Goal: Information Seeking & Learning: Learn about a topic

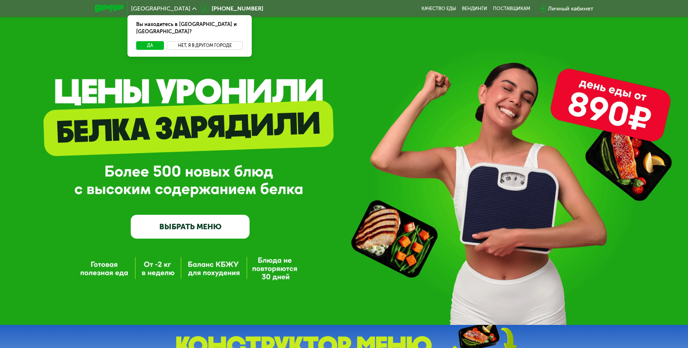
click at [194, 41] on button "Нет, я в другом городе" at bounding box center [205, 45] width 76 height 9
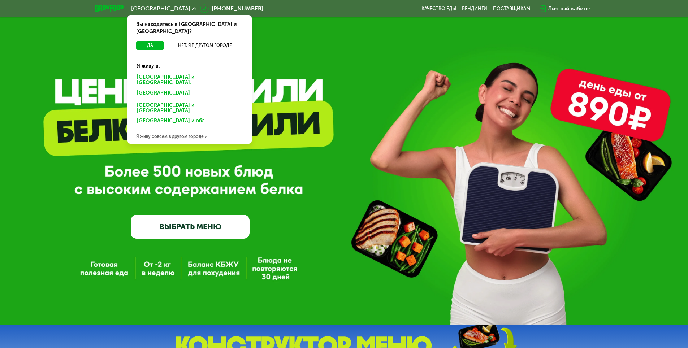
click at [274, 166] on div "GrowFood — доставка правильного питания ВЫБРАТЬ МЕНЮ" at bounding box center [344, 174] width 688 height 129
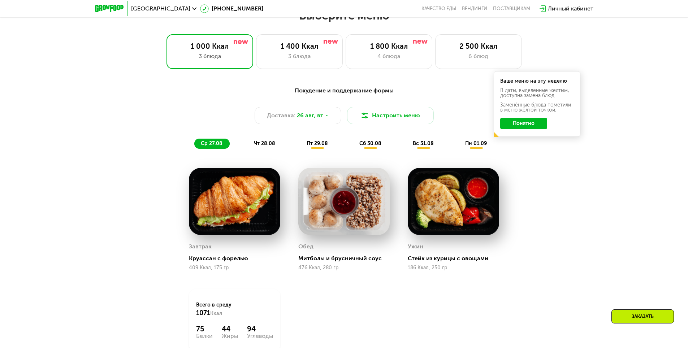
scroll to position [397, 0]
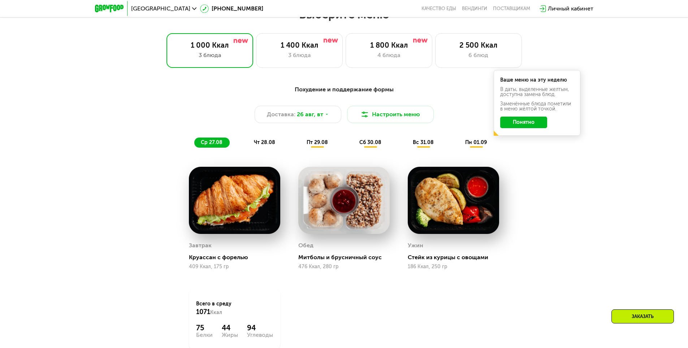
click at [262, 209] on img at bounding box center [234, 201] width 91 height 68
click at [510, 128] on button "Понятно" at bounding box center [523, 123] width 47 height 12
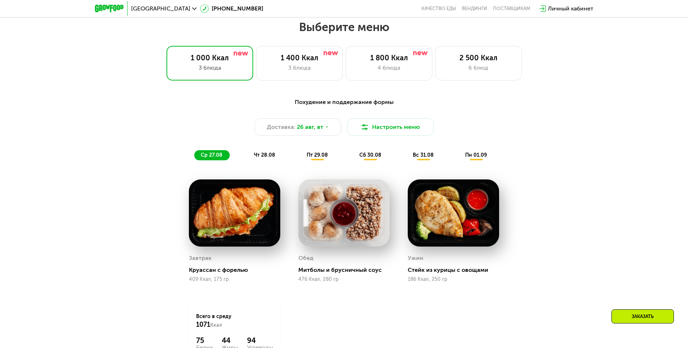
scroll to position [325, 0]
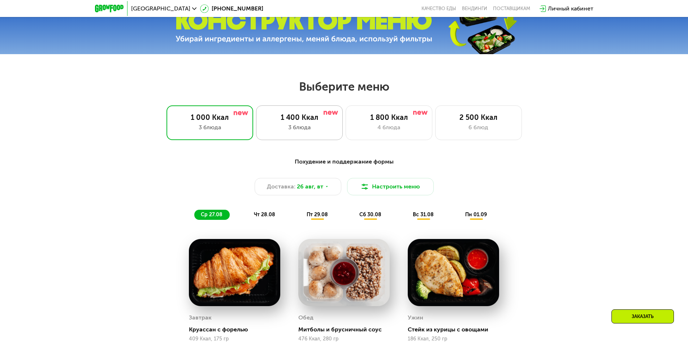
click at [323, 132] on div "3 блюда" at bounding box center [300, 127] width 72 height 9
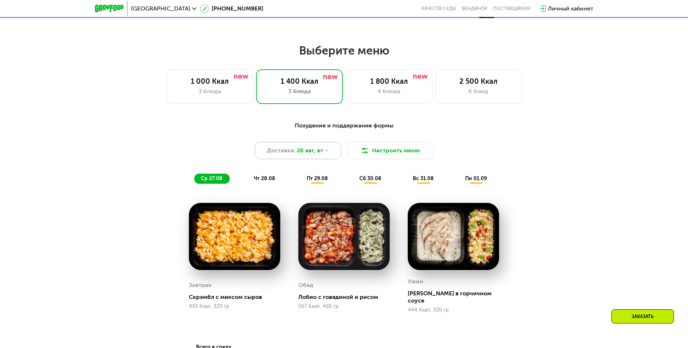
scroll to position [397, 0]
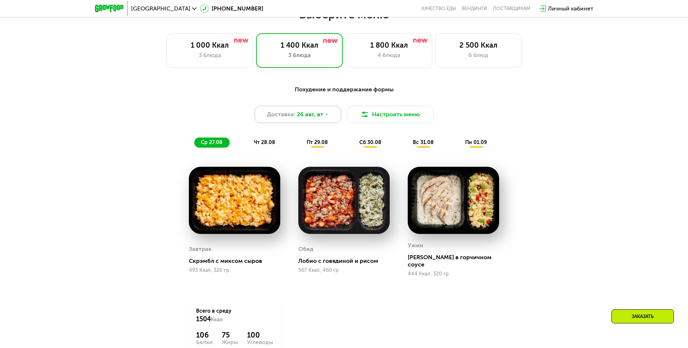
click at [325, 116] on icon at bounding box center [327, 114] width 4 height 4
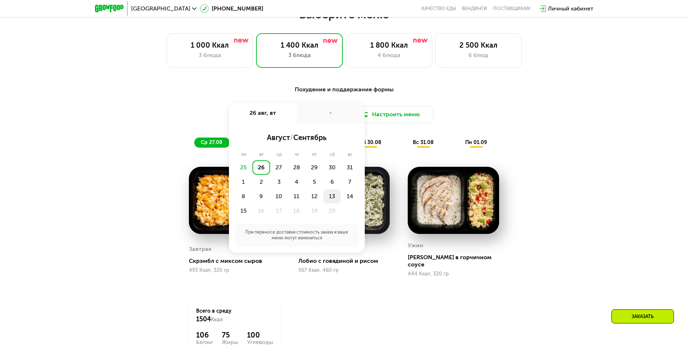
click at [341, 197] on div "13" at bounding box center [350, 196] width 18 height 14
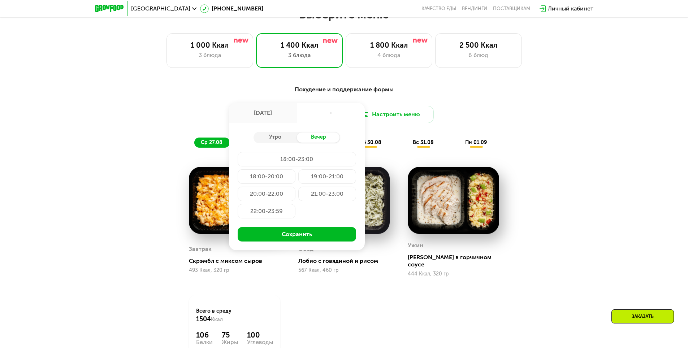
click at [459, 146] on div "вс 31.08" at bounding box center [476, 143] width 35 height 10
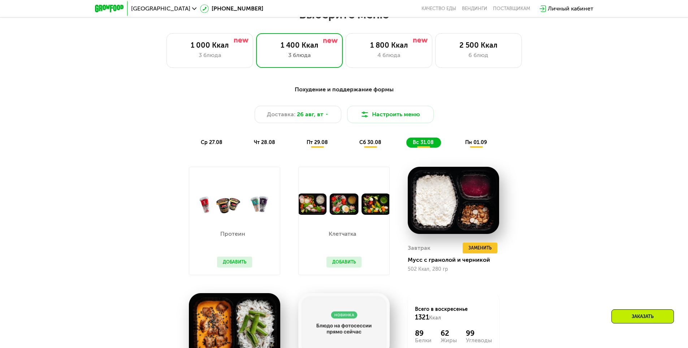
click at [248, 148] on div "ср 27.08" at bounding box center [265, 143] width 35 height 10
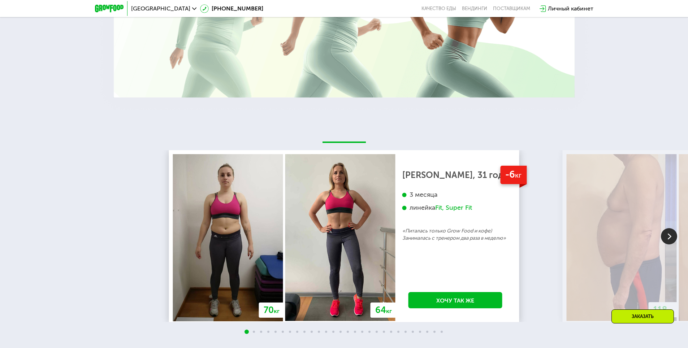
scroll to position [1301, 0]
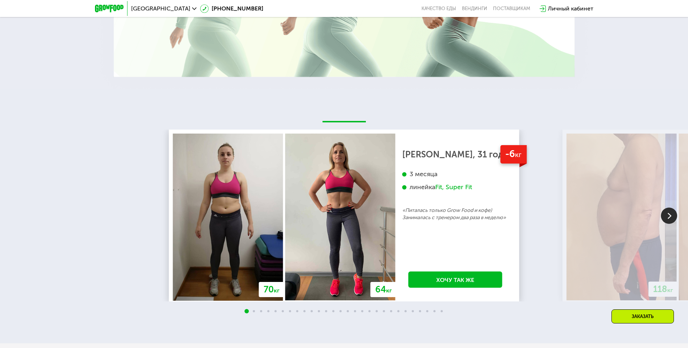
click at [666, 212] on img at bounding box center [669, 216] width 16 height 16
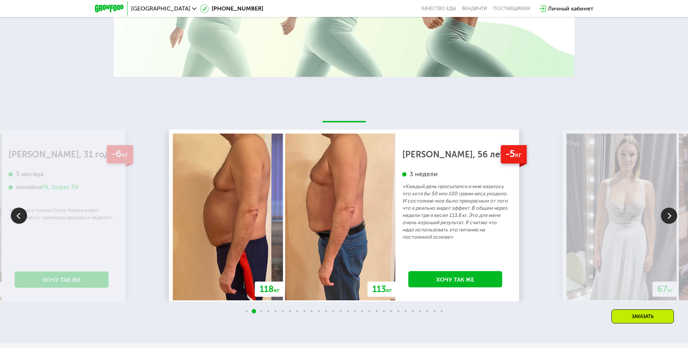
click at [664, 212] on img at bounding box center [669, 216] width 16 height 16
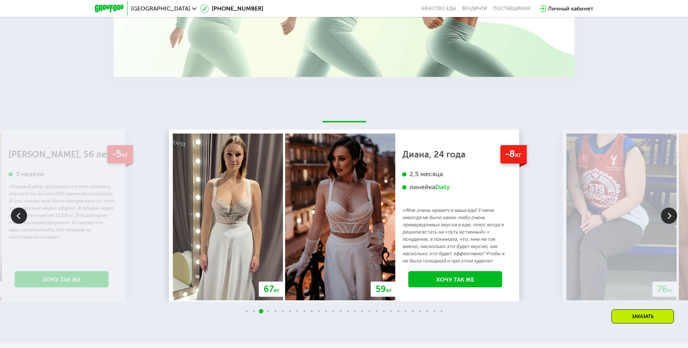
click at [664, 212] on img at bounding box center [669, 216] width 16 height 16
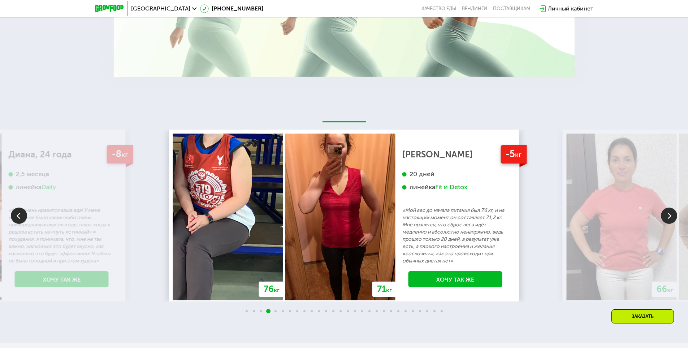
click at [664, 212] on img at bounding box center [669, 216] width 16 height 16
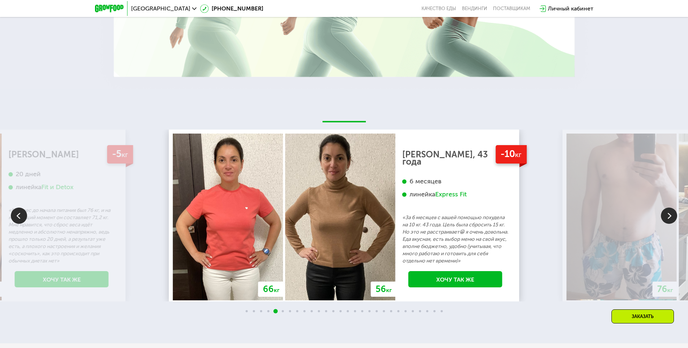
click at [664, 212] on img at bounding box center [669, 216] width 16 height 16
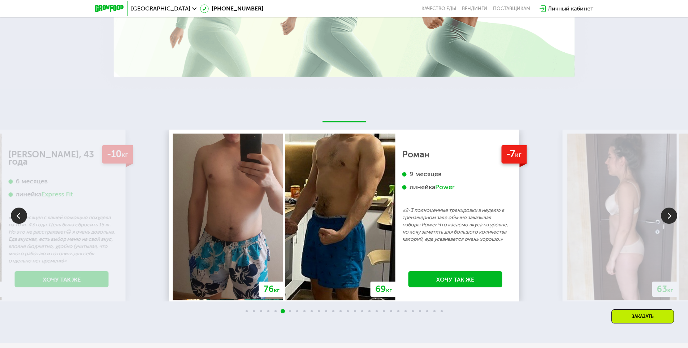
click at [664, 212] on img at bounding box center [669, 216] width 16 height 16
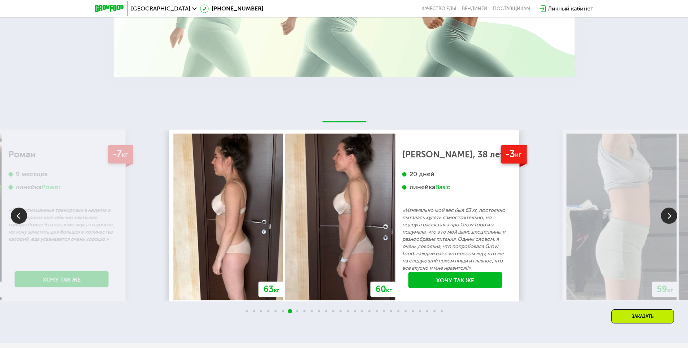
click at [664, 212] on img at bounding box center [669, 216] width 16 height 16
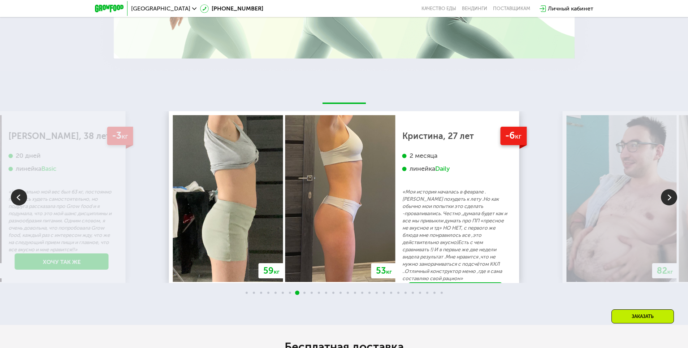
scroll to position [1337, 0]
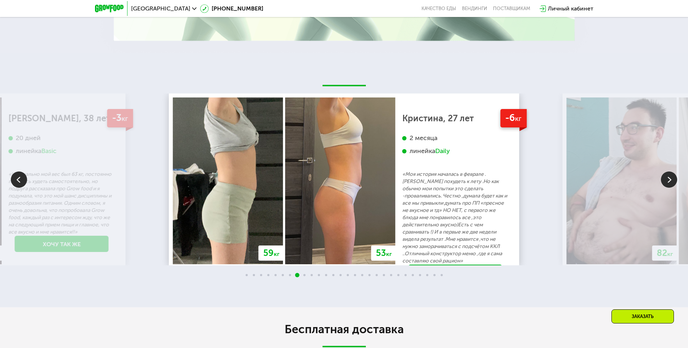
click at [672, 176] on img at bounding box center [669, 180] width 16 height 16
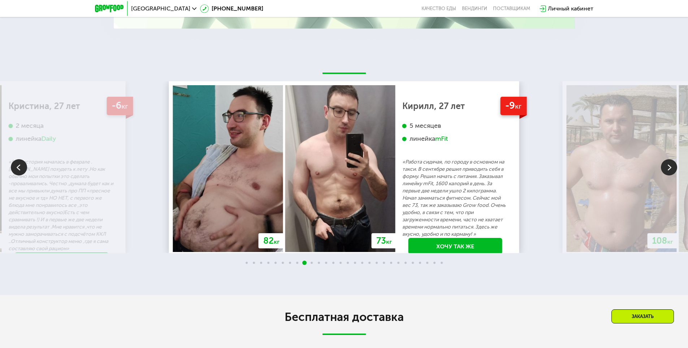
scroll to position [1373, 0]
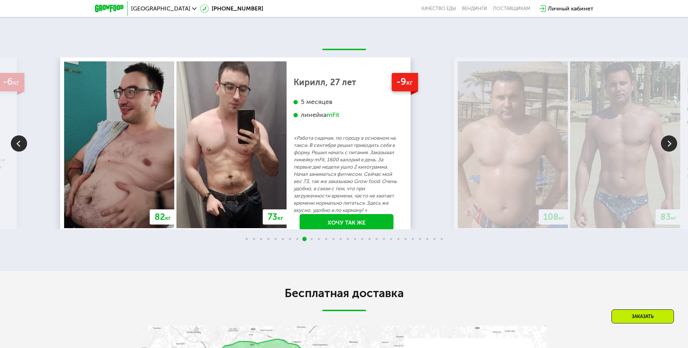
click at [294, 193] on p "«Работа сидячая, по городу в основном на такси. В сентябре решил приводить себя…" at bounding box center [347, 174] width 106 height 79
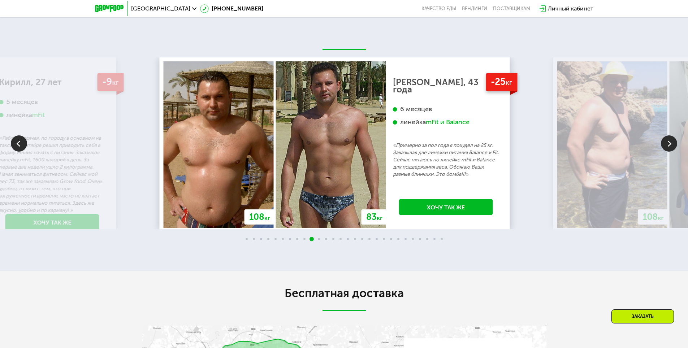
click at [386, 176] on div "-25 кг [PERSON_NAME], 43 года 6 месяцев линейка mFit и Balance «Примерно за пол…" at bounding box center [446, 144] width 120 height 167
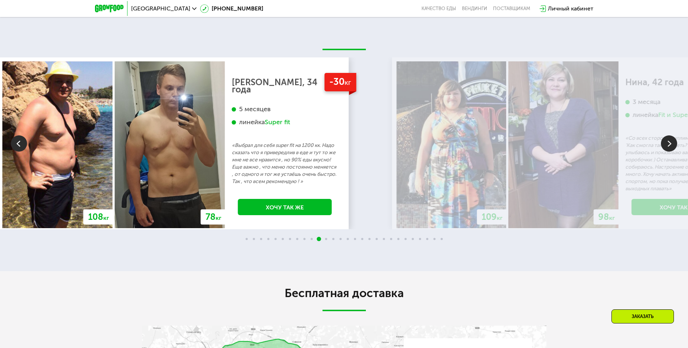
click at [323, 198] on div "-30 кг [PERSON_NAME], 34 года 5 месяцев линейка Super fit «Выбрал для себя supe…" at bounding box center [285, 144] width 120 height 167
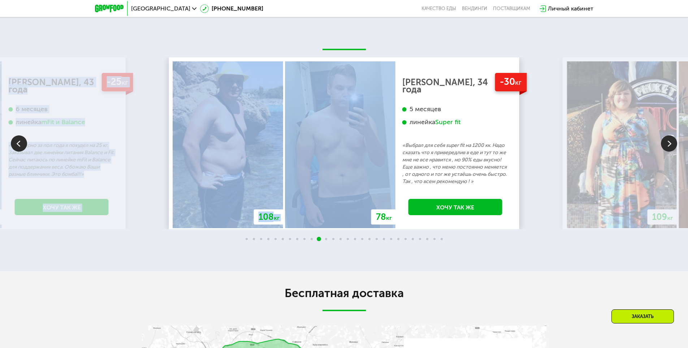
drag, startPoint x: 470, startPoint y: 181, endPoint x: 288, endPoint y: 191, distance: 182.7
click at [304, 190] on div "70 кг 64 кг -6 кг [PERSON_NAME], 31 год 3 месяца линейка Fit, Super Fit «Питала…" at bounding box center [344, 143] width 688 height 172
click at [396, 174] on div "-30 кг [PERSON_NAME], 34 года 5 месяцев линейка Super fit «Выбрал для себя supe…" at bounding box center [456, 144] width 120 height 167
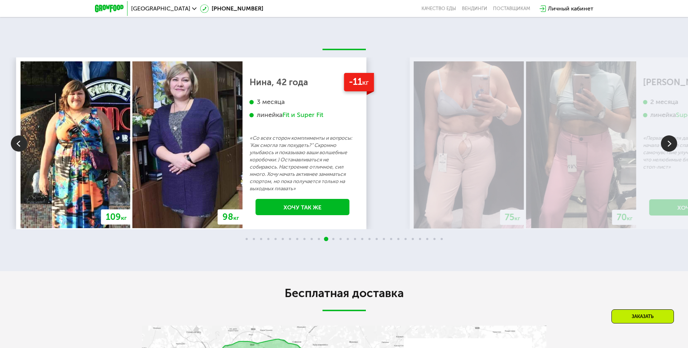
click at [250, 178] on p "«Со всех сторон комплименты и вопросы: 'Как смогла так похудеть?” Скромно улыба…" at bounding box center [303, 164] width 106 height 58
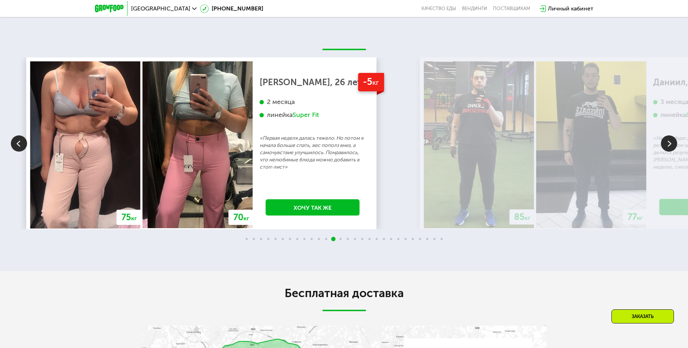
click at [260, 165] on p "«Первая неделя далась тяжело. Но потом я начала больше спать, вес пополз вниз, …" at bounding box center [313, 153] width 106 height 36
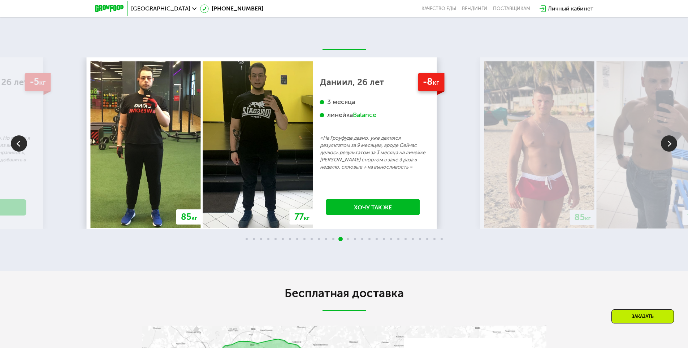
click at [320, 158] on p "«На Гроуфуде давно, уже делился результатом за 9 месяцев, вроде Сейчас делюсь р…" at bounding box center [373, 153] width 106 height 36
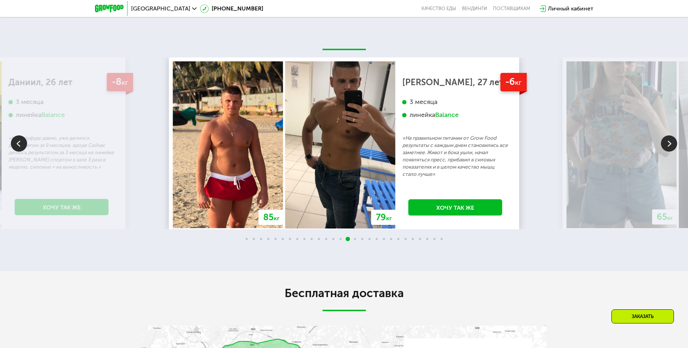
click at [403, 163] on p "«На правильном питании от Grow Food результаты с каждым днем становились все за…" at bounding box center [456, 156] width 106 height 43
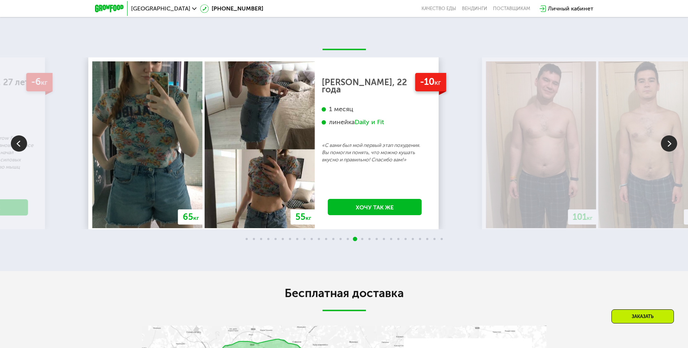
click at [315, 165] on div "-10 кг [PERSON_NAME], 22 года 1 месяц линейка Daily и Fit «С вами был мой первы…" at bounding box center [375, 144] width 120 height 167
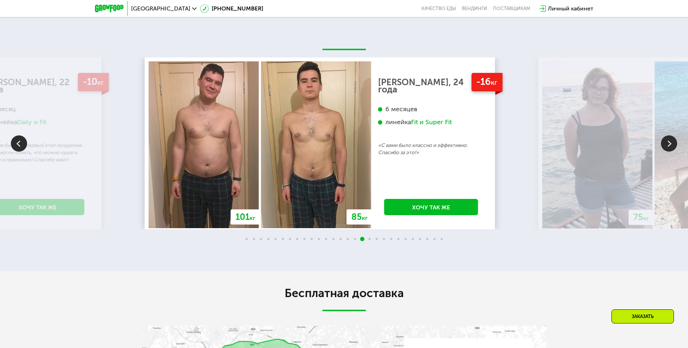
click at [371, 155] on div "-16 кг [PERSON_NAME], 24 года 6 месяцев линейка Fit и Super Fit «С вами было кл…" at bounding box center [431, 144] width 120 height 167
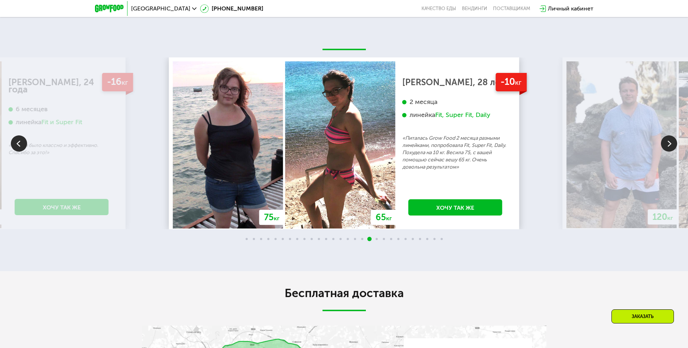
click at [396, 176] on div "-10 кг [PERSON_NAME], 28 лет 2 месяца линейка Fit, Super Fit, Daily «Питалась G…" at bounding box center [456, 144] width 120 height 167
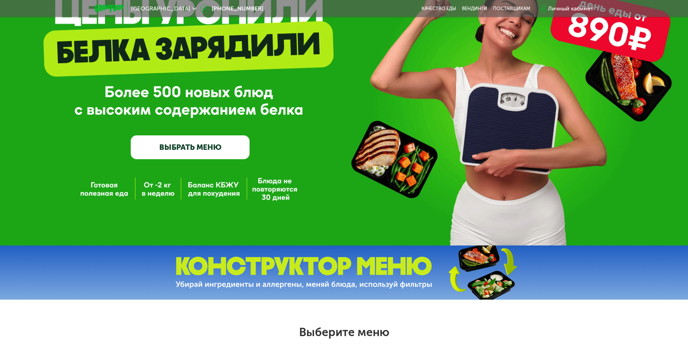
scroll to position [0, 0]
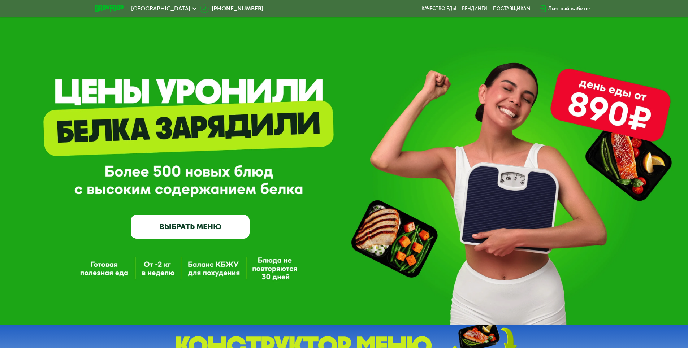
click at [137, 9] on span "[GEOGRAPHIC_DATA]" at bounding box center [160, 9] width 59 height 6
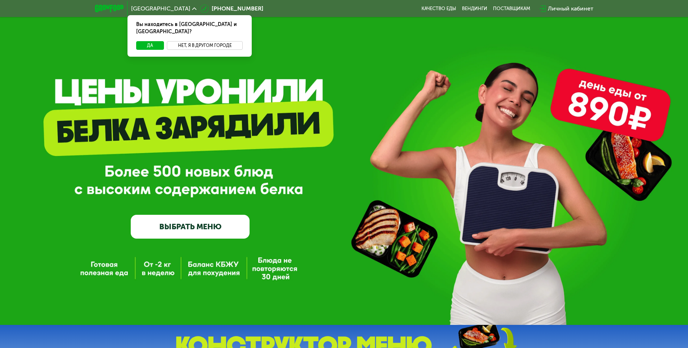
click at [204, 41] on button "Нет, я в другом городе" at bounding box center [205, 45] width 76 height 9
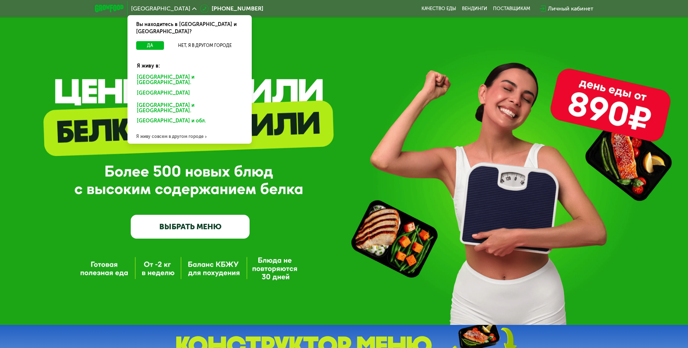
click at [177, 129] on div "Я живу совсем в другом городе" at bounding box center [190, 136] width 124 height 14
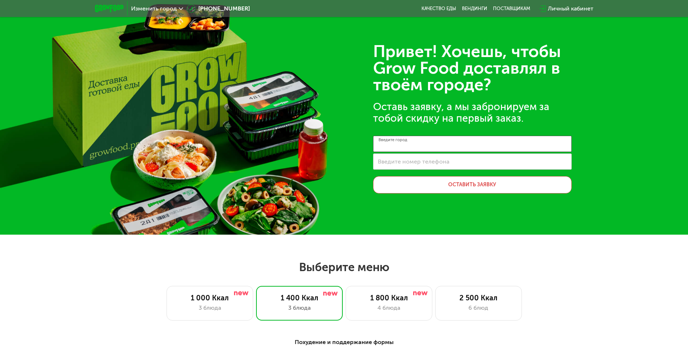
click at [404, 148] on input "Введите город" at bounding box center [472, 144] width 199 height 16
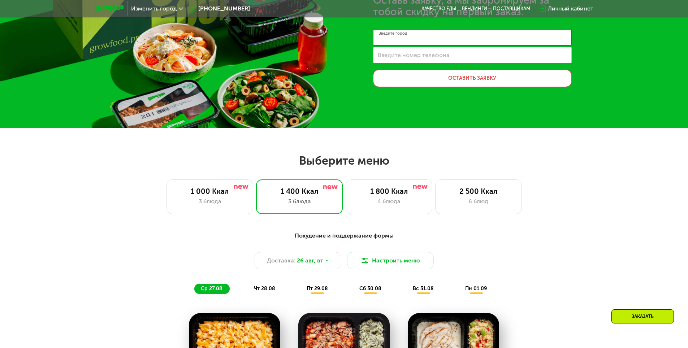
scroll to position [145, 0]
